Goal: Information Seeking & Learning: Learn about a topic

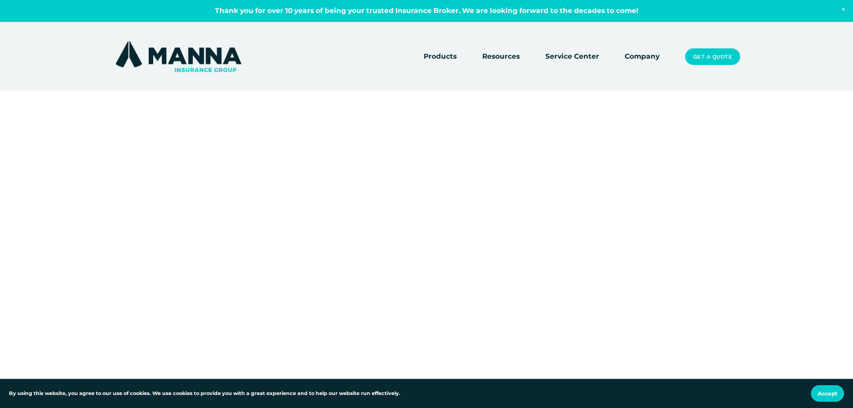
click at [638, 53] on link "Company" at bounding box center [642, 57] width 35 height 13
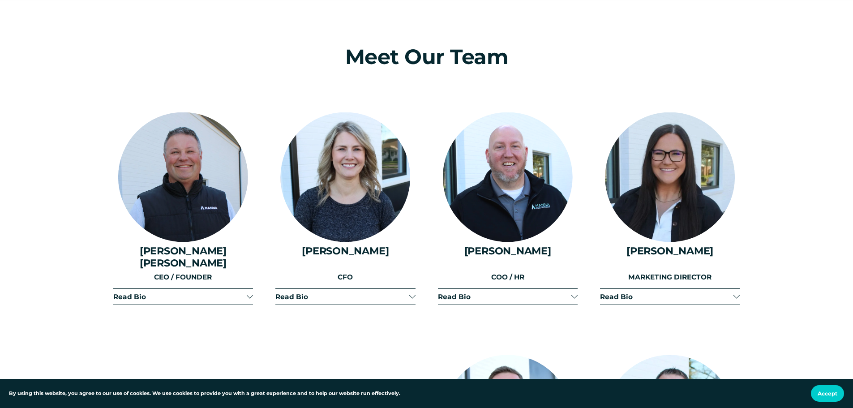
scroll to position [1119, 0]
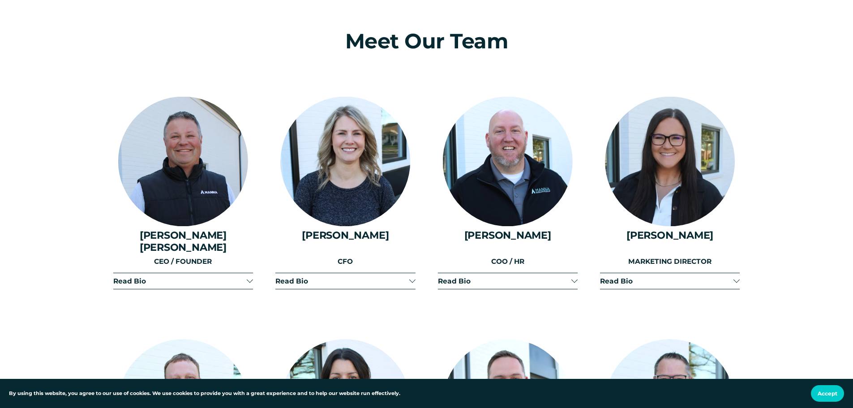
click at [244, 277] on span "Read Bio" at bounding box center [179, 281] width 133 height 9
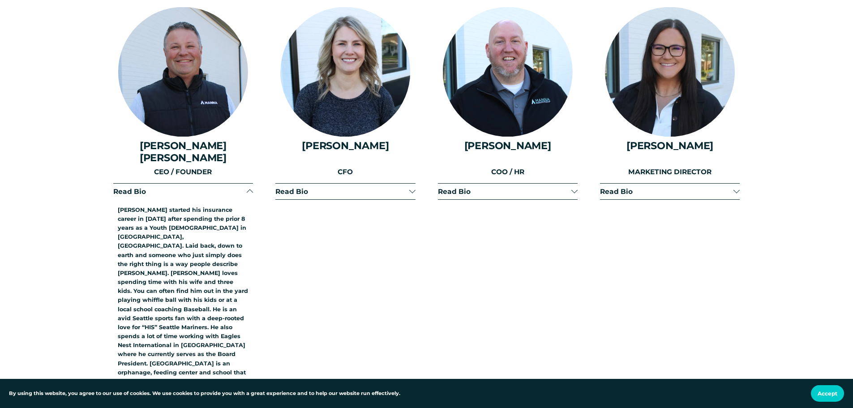
scroll to position [1164, 0]
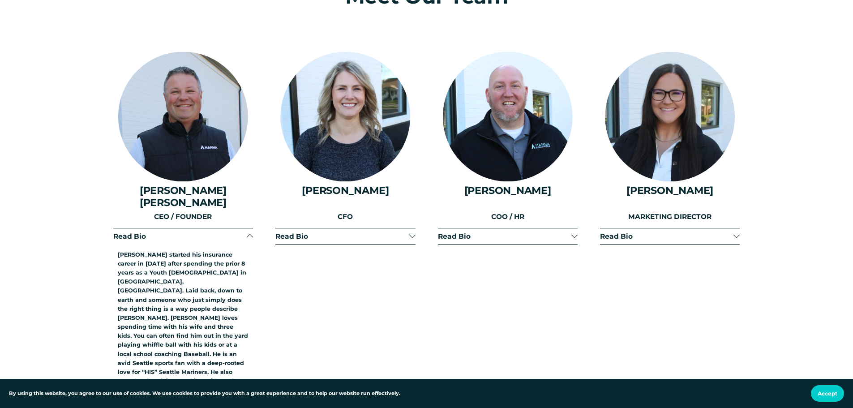
click at [249, 234] on div at bounding box center [250, 237] width 6 height 6
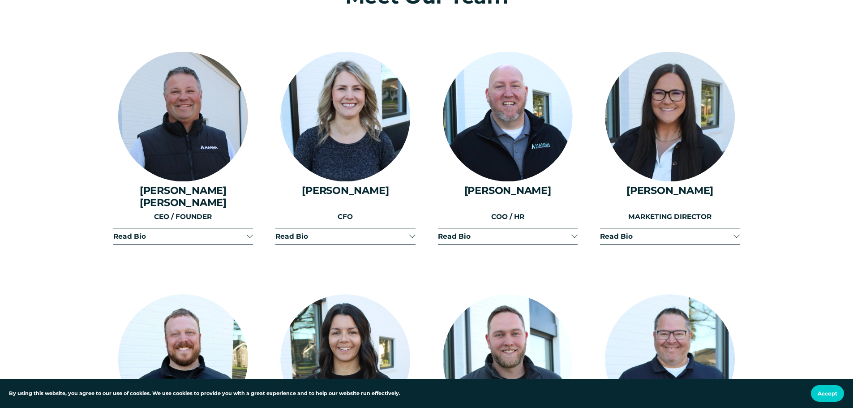
click at [414, 232] on div at bounding box center [412, 235] width 6 height 6
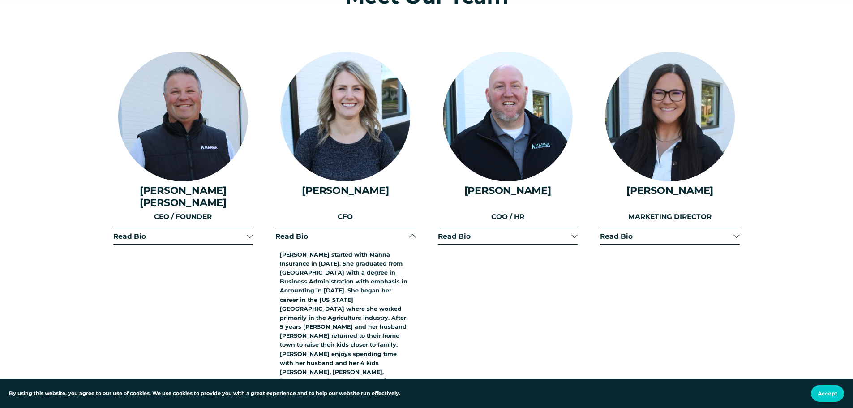
click at [411, 234] on div at bounding box center [412, 237] width 6 height 6
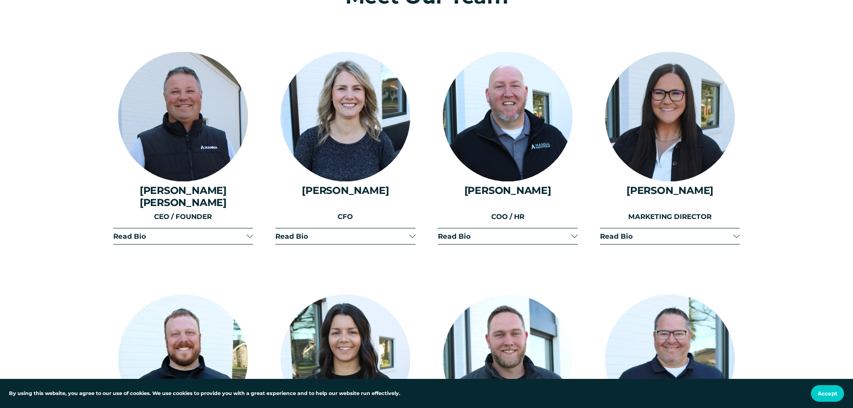
click at [574, 232] on div at bounding box center [574, 235] width 6 height 6
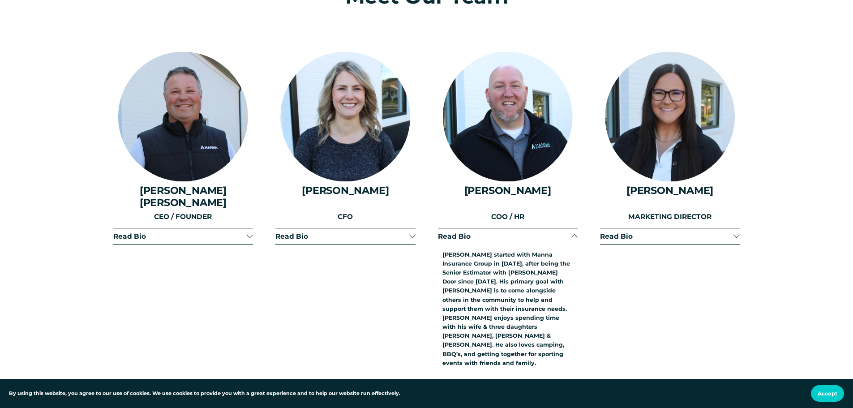
click at [575, 234] on div at bounding box center [574, 237] width 6 height 6
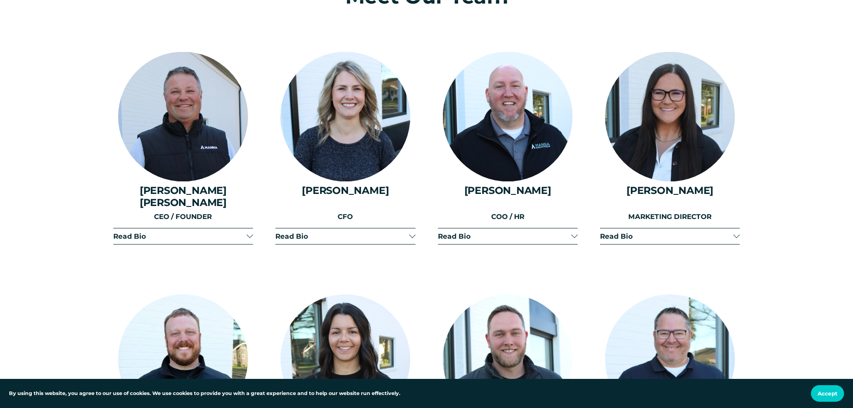
click at [736, 232] on div at bounding box center [736, 235] width 6 height 6
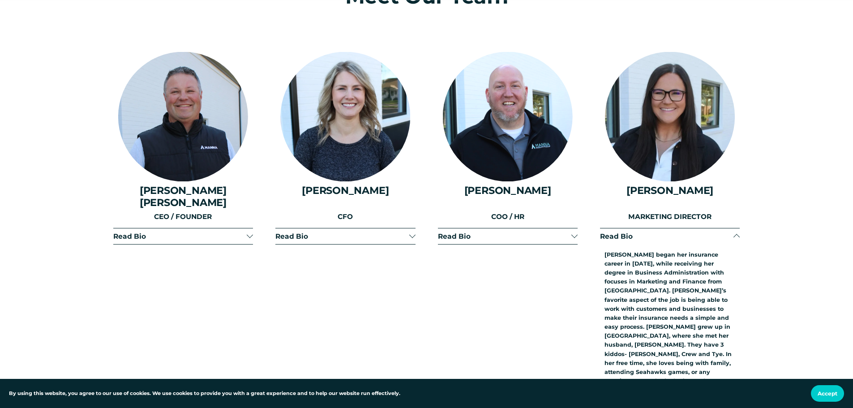
click at [736, 234] on div at bounding box center [736, 237] width 6 height 6
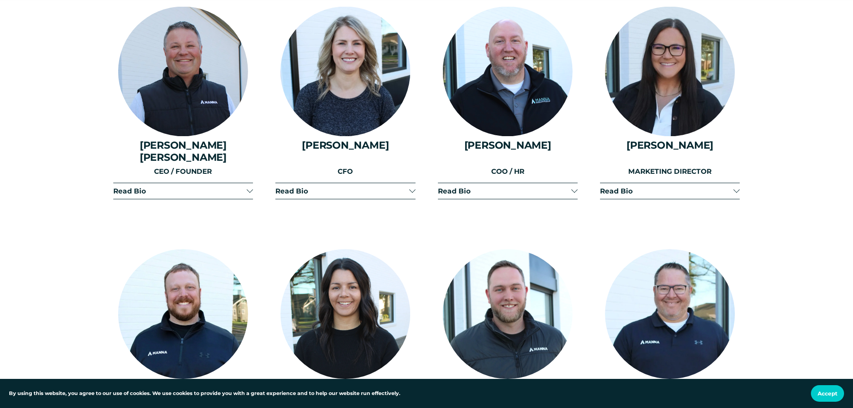
scroll to position [1209, 0]
click at [735, 187] on div at bounding box center [736, 190] width 6 height 6
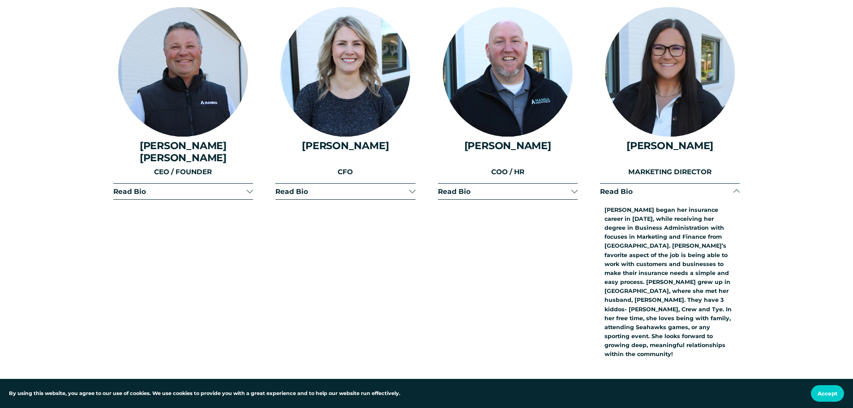
click at [734, 188] on div at bounding box center [736, 191] width 6 height 6
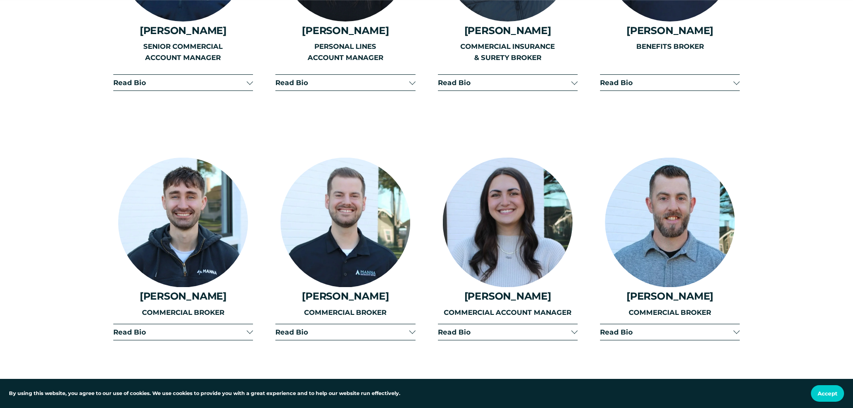
scroll to position [1567, 0]
